Goal: Information Seeking & Learning: Learn about a topic

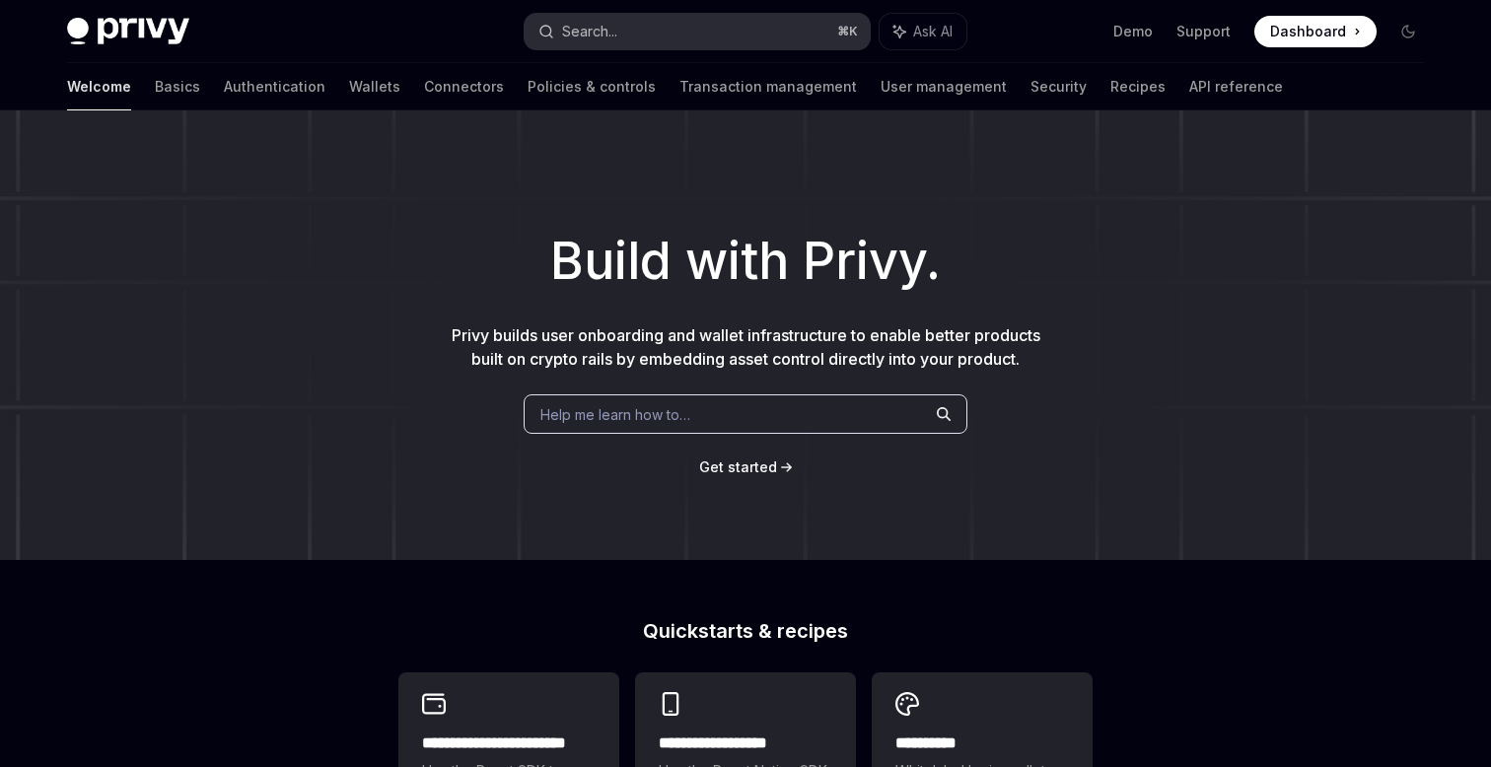
click at [646, 37] on button "Search... ⌘ K" at bounding box center [697, 32] width 345 height 36
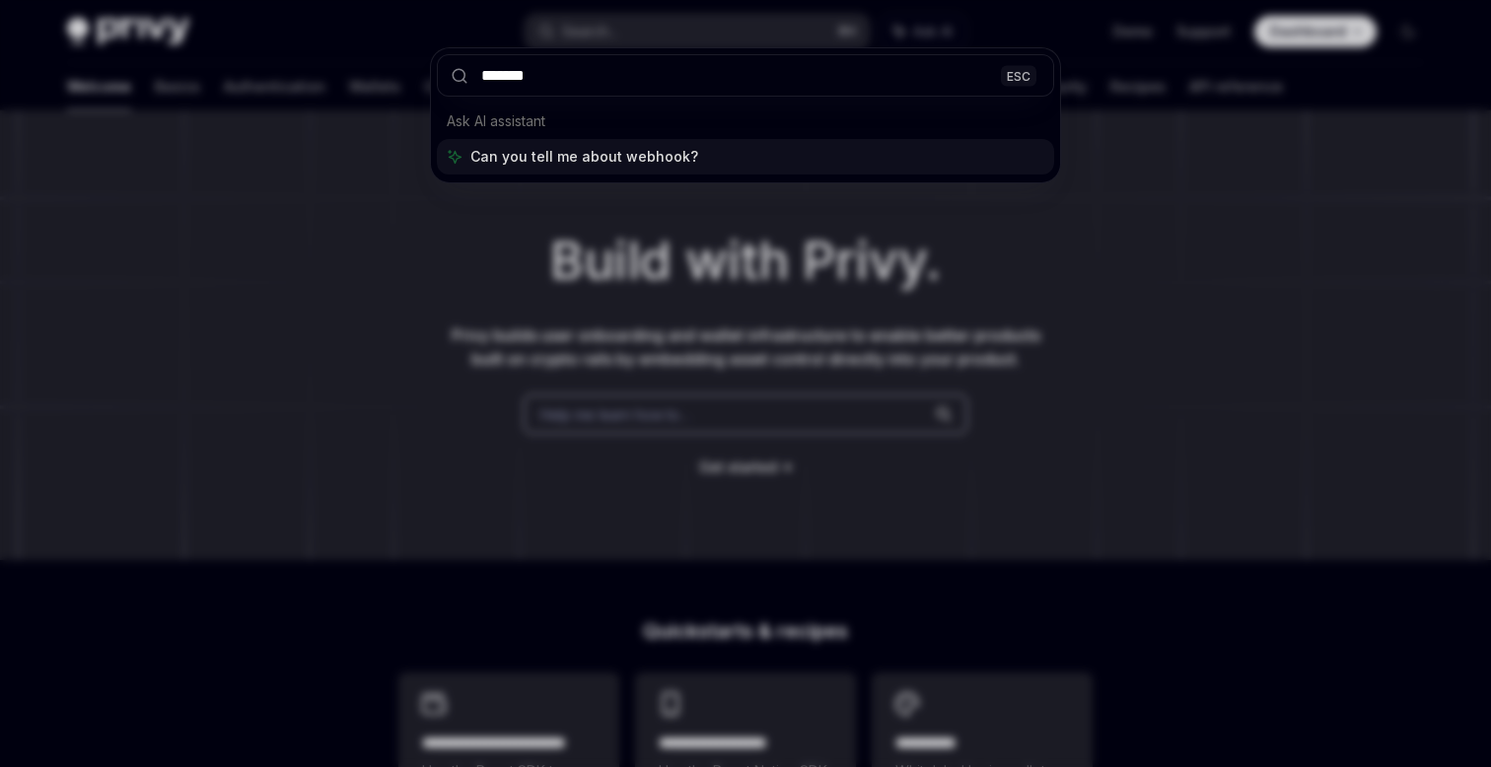
type input "********"
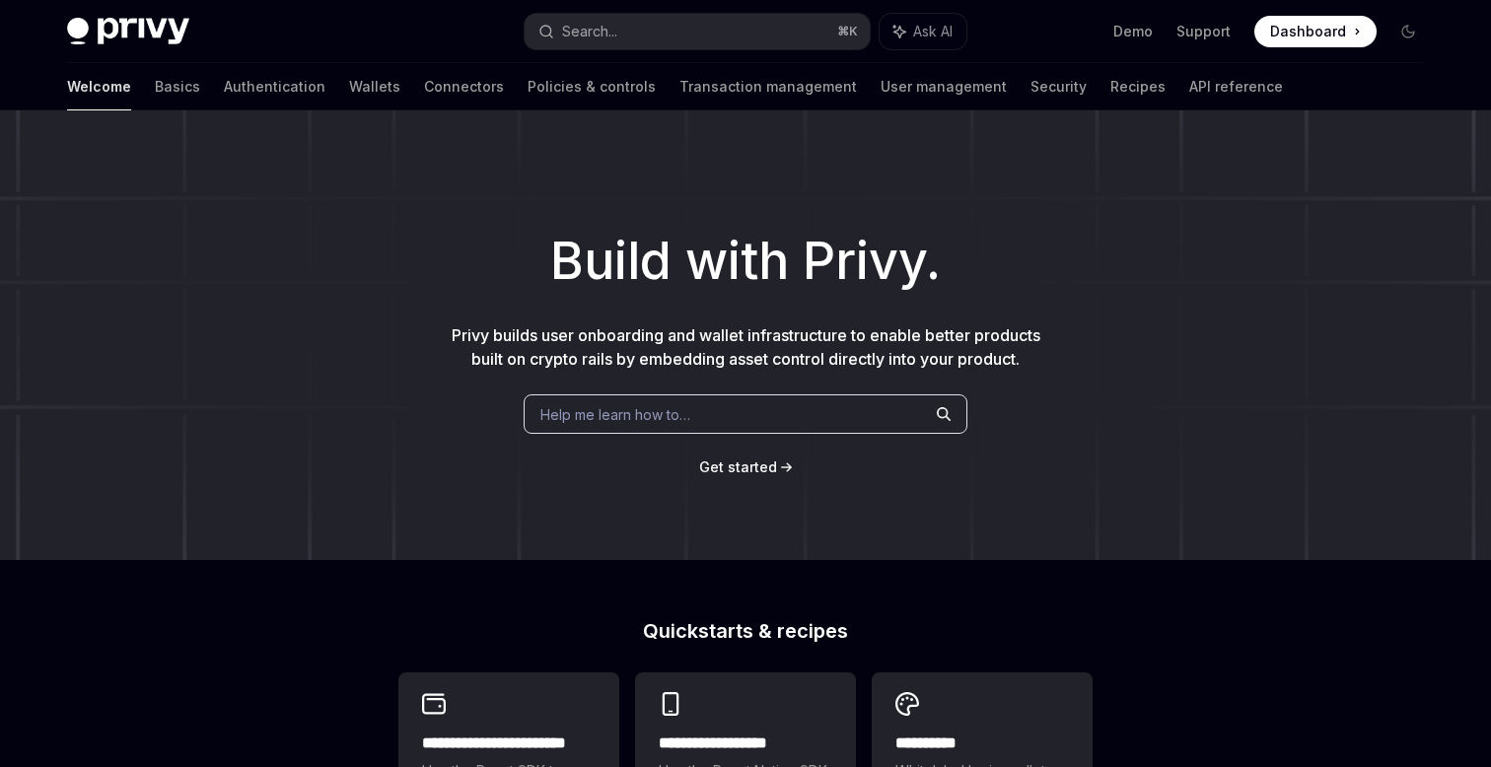
type textarea "*"
